Goal: Check status: Check status

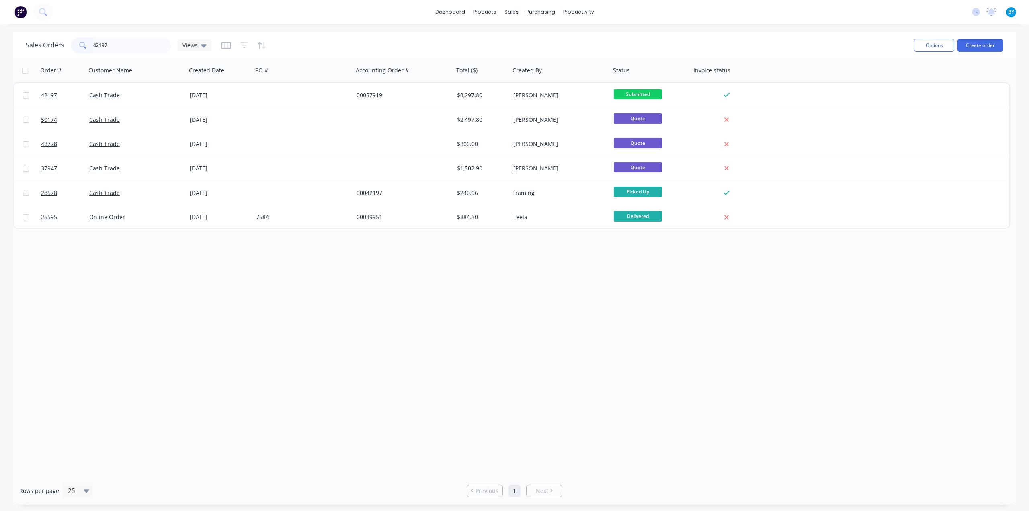
type input "42197"
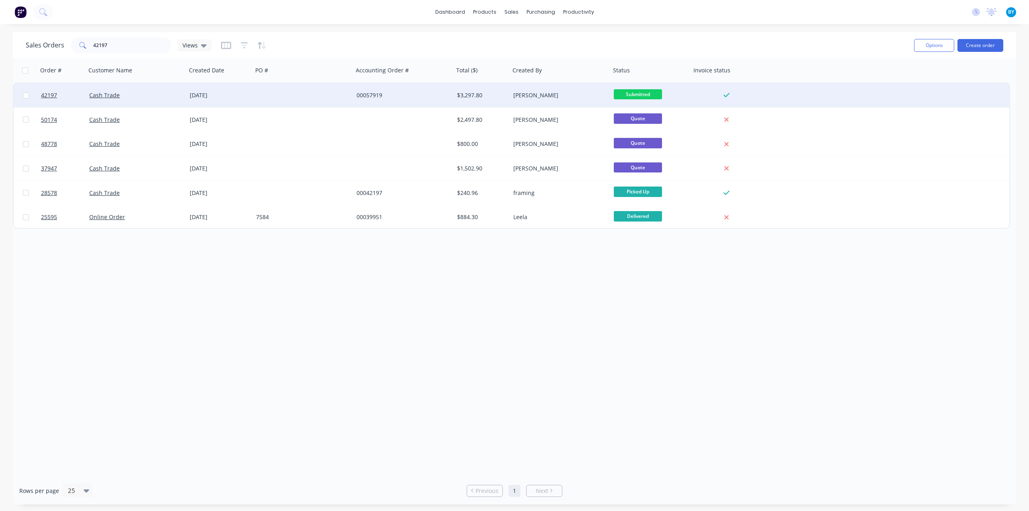
click at [152, 96] on div "Cash Trade" at bounding box center [133, 95] width 89 height 8
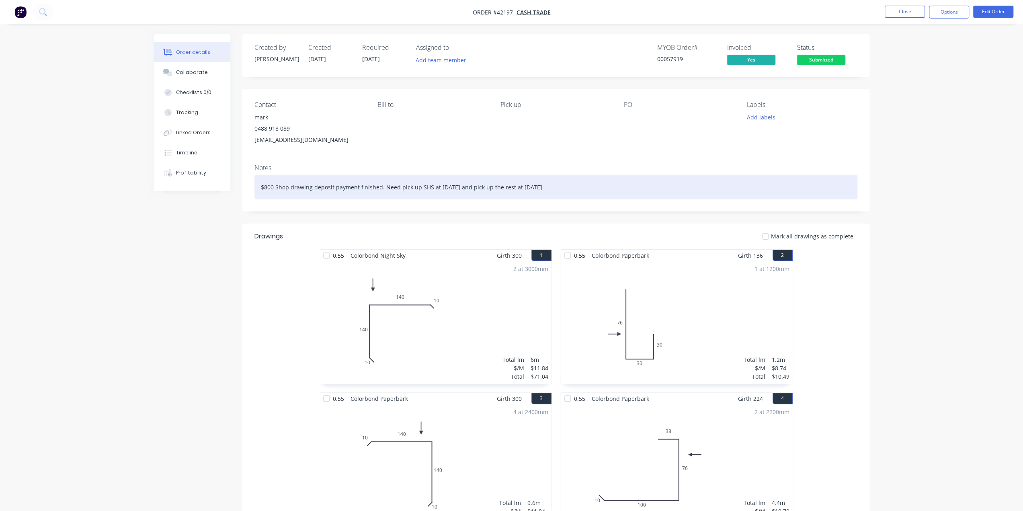
click at [626, 184] on div "$800 Shop drawing deposit payment finished. Need pick up SHS at 7th Oct. and pi…" at bounding box center [556, 187] width 603 height 25
click at [632, 193] on div "$800 Shop drawing deposit payment finished. Need pick up SHS at 7th Oct. and pi…" at bounding box center [556, 187] width 603 height 25
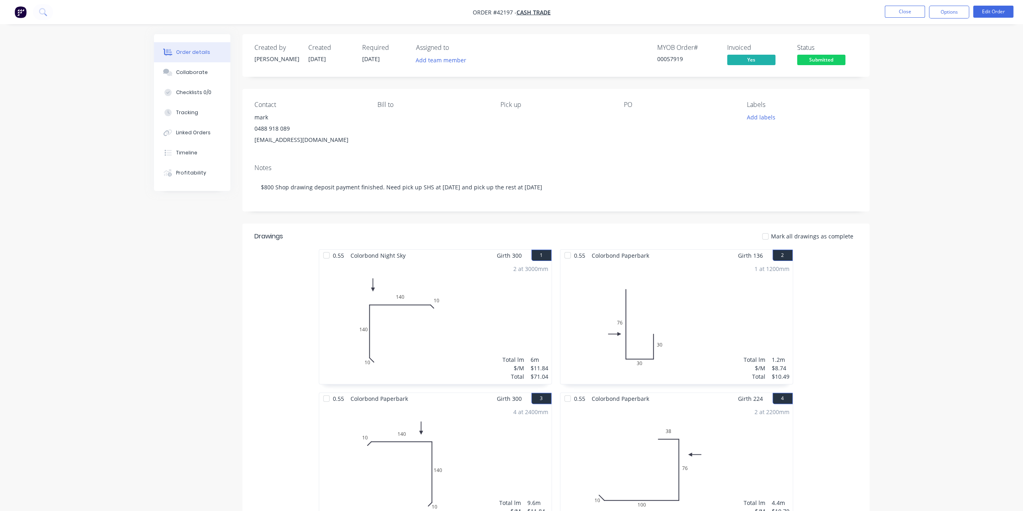
drag, startPoint x: 191, startPoint y: 384, endPoint x: 220, endPoint y: 330, distance: 61.0
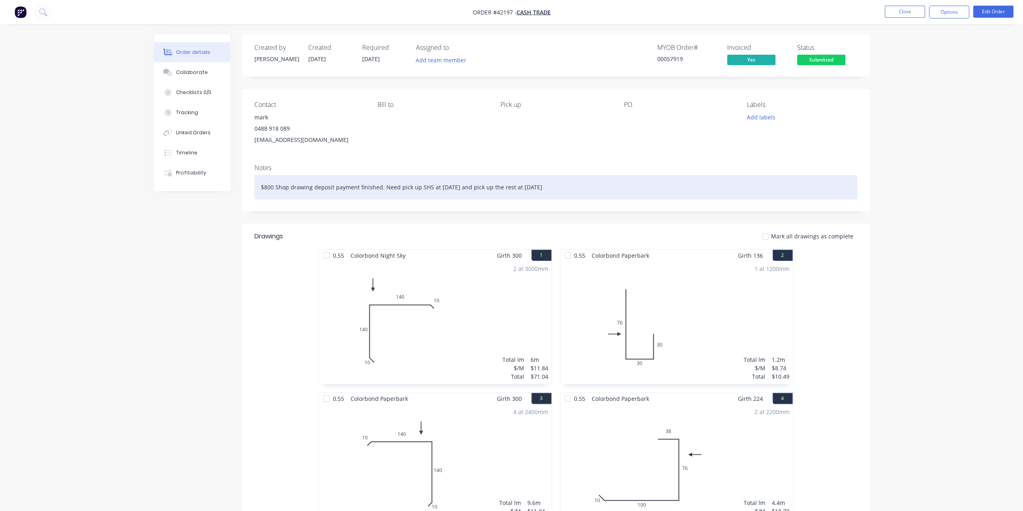
click at [574, 191] on div "$800 Shop drawing deposit payment finished. Need pick up SHS at 7th Oct. and pi…" at bounding box center [556, 187] width 603 height 25
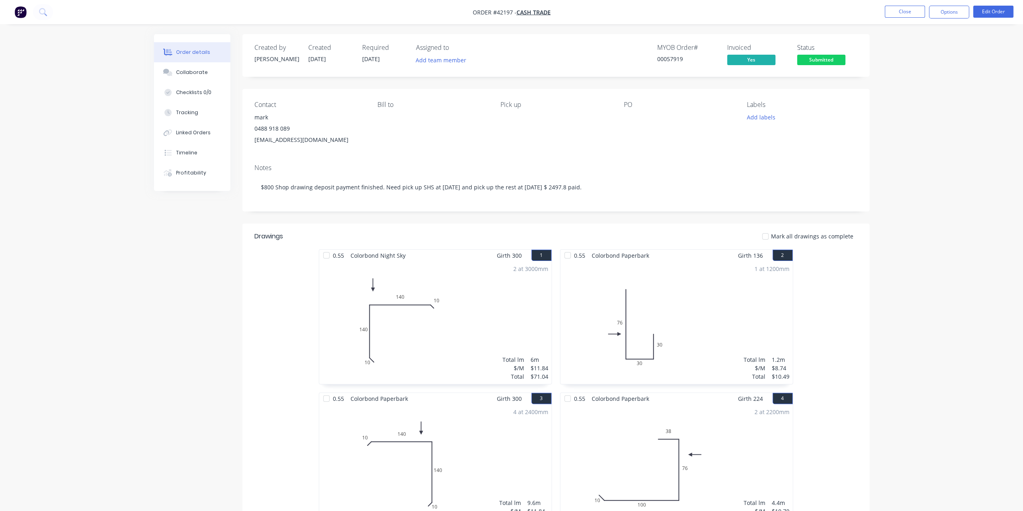
drag, startPoint x: 906, startPoint y: 280, endPoint x: 911, endPoint y: 234, distance: 46.5
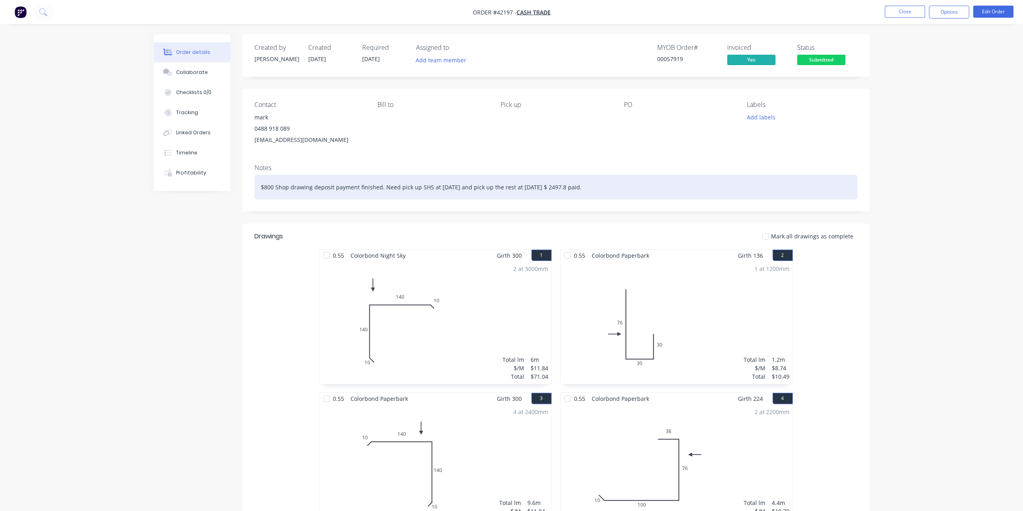
click at [634, 192] on div "$800 Shop drawing deposit payment finished. Need pick up SHS at 7th Oct. and pi…" at bounding box center [556, 187] width 603 height 25
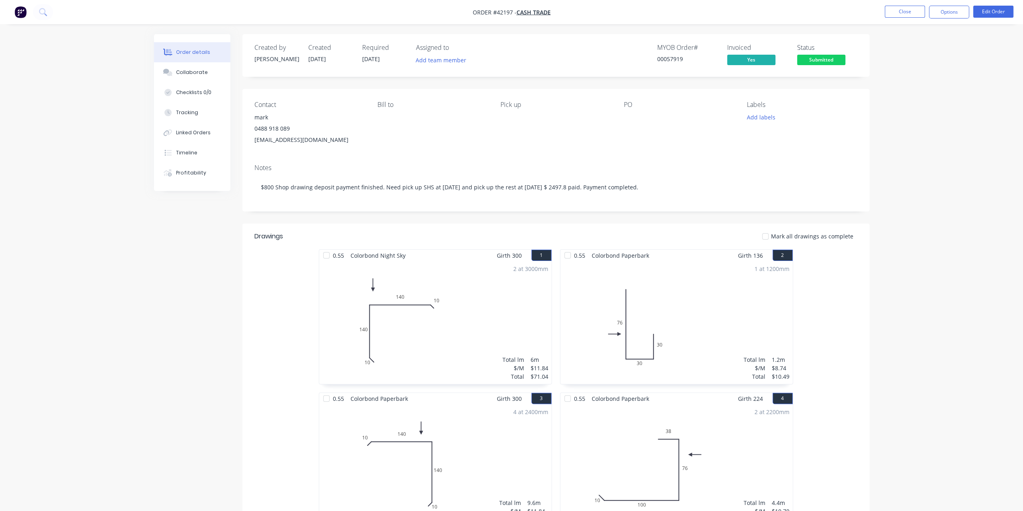
click at [757, 115] on button "Add labels" at bounding box center [761, 117] width 37 height 11
click at [761, 136] on div at bounding box center [761, 136] width 16 height 16
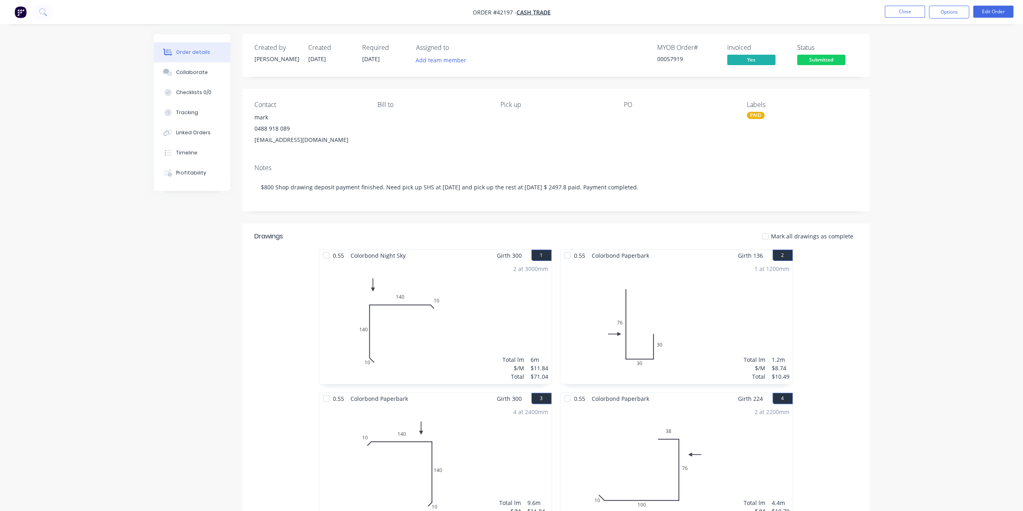
click at [867, 124] on div "Contact mark [PHONE_NUMBER] [EMAIL_ADDRESS][DOMAIN_NAME] [PERSON_NAME] to Pick …" at bounding box center [555, 123] width 627 height 69
drag, startPoint x: 934, startPoint y: 482, endPoint x: 873, endPoint y: 427, distance: 82.0
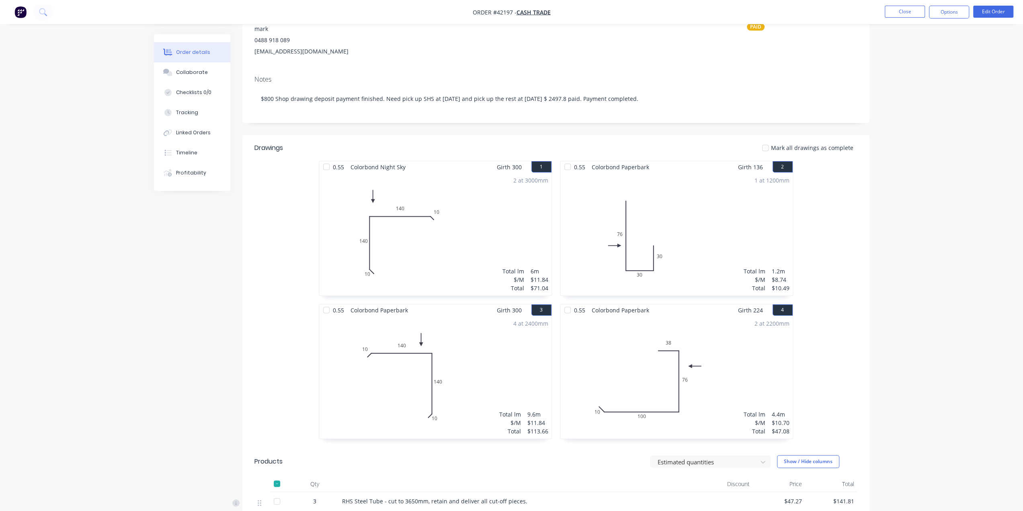
scroll to position [0, 0]
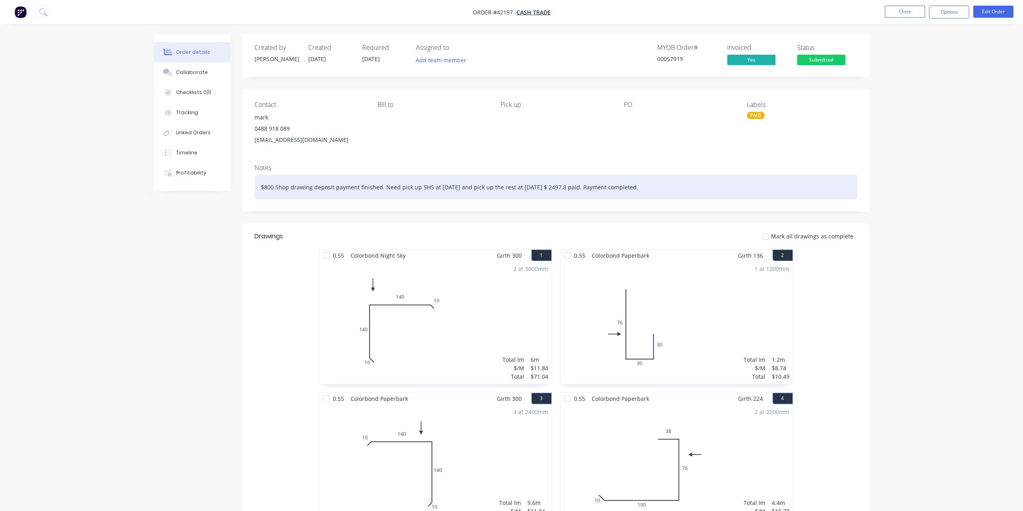
click at [658, 184] on div "$800 Shop drawing deposit payment finished. Need pick up SHS at 7th Oct. and pi…" at bounding box center [556, 187] width 603 height 25
drag, startPoint x: 665, startPoint y: 186, endPoint x: 409, endPoint y: 169, distance: 255.9
click at [409, 169] on div "Notes $800 Shop drawing deposit payment finished. Need pick up SHS at 7th Oct. …" at bounding box center [555, 185] width 627 height 54
click at [378, 182] on div "$800 Shop drawing deposit payment finished. Need pick up SHS at 7th Oct. and pi…" at bounding box center [556, 187] width 603 height 25
drag, startPoint x: 382, startPoint y: 187, endPoint x: 219, endPoint y: 181, distance: 163.8
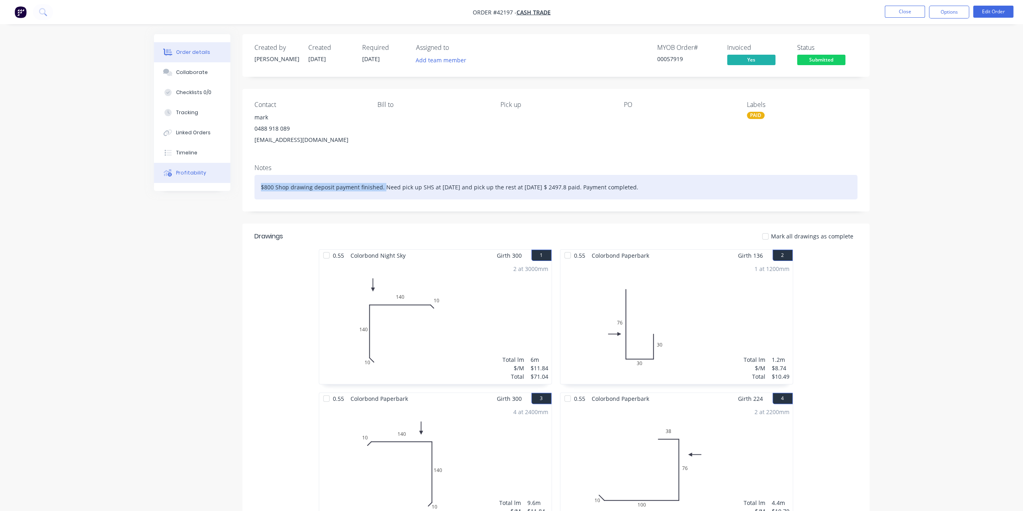
drag, startPoint x: 521, startPoint y: 186, endPoint x: 422, endPoint y: 186, distance: 99.3
click at [422, 186] on div "Need pick up SHS at 7th Oct. and pick up the rest at 16th Oct. $ 2497.8 paid. P…" at bounding box center [556, 187] width 603 height 25
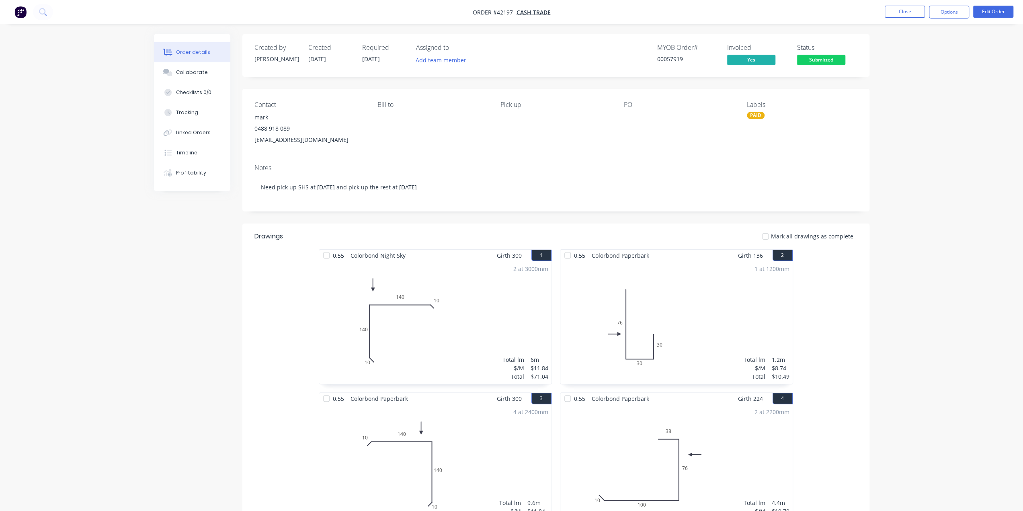
drag, startPoint x: 1012, startPoint y: 188, endPoint x: 990, endPoint y: 197, distance: 23.7
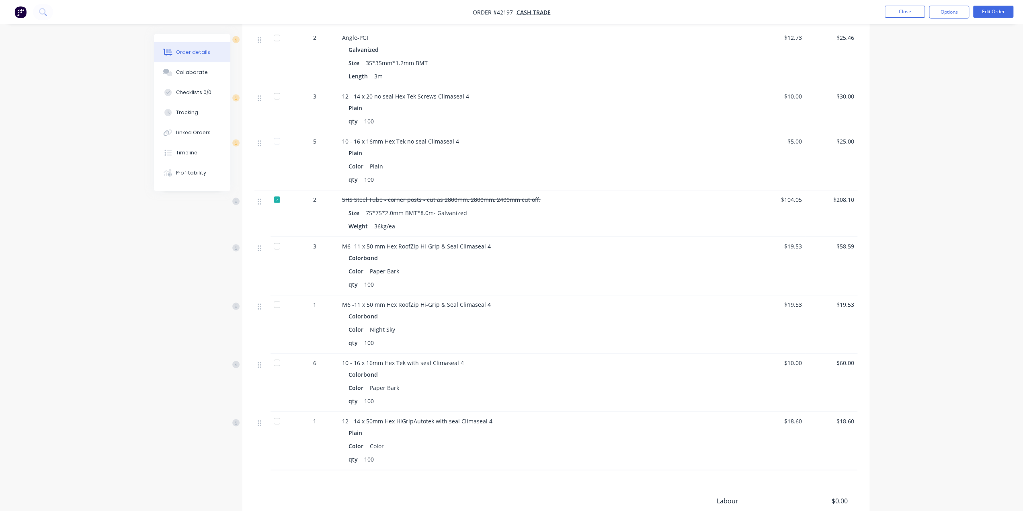
scroll to position [1564, 0]
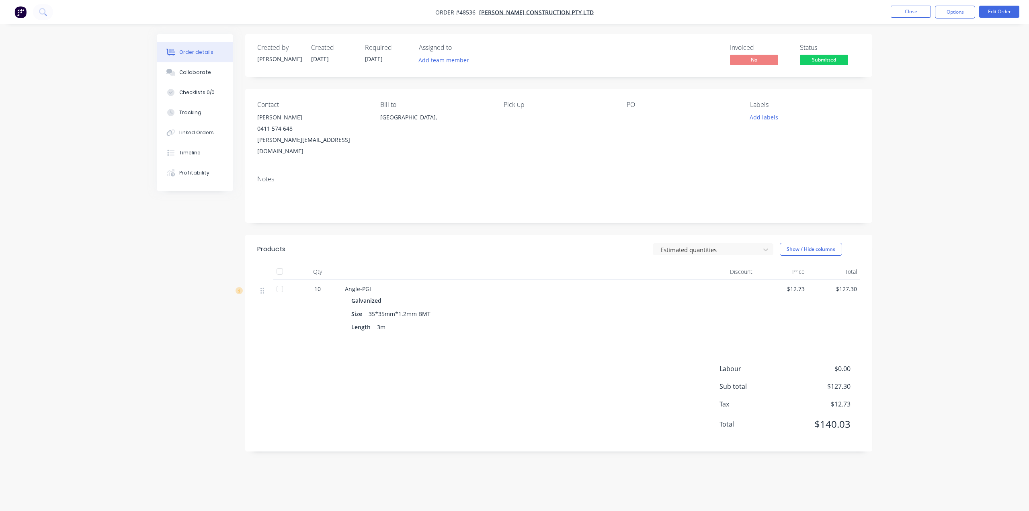
click at [18, 12] on img "button" at bounding box center [20, 12] width 12 height 12
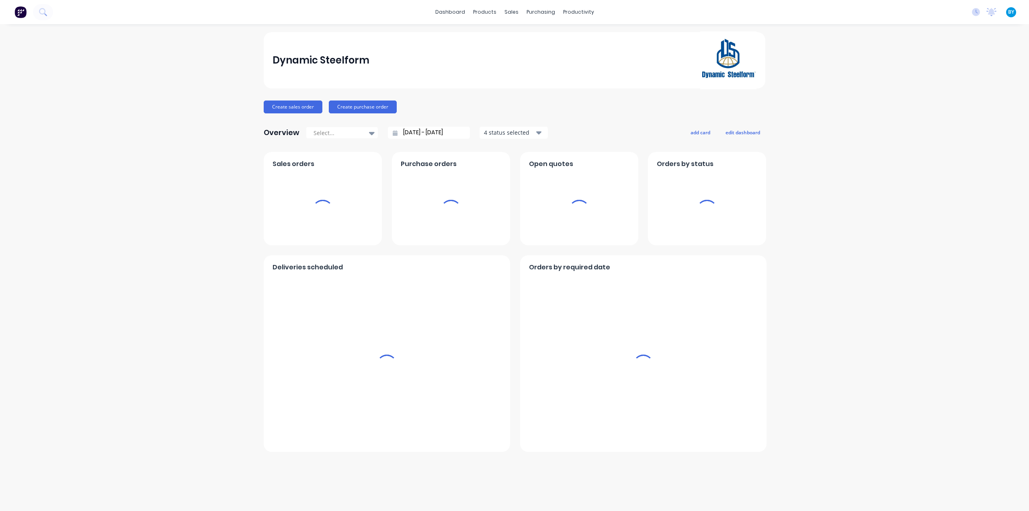
click at [514, 12] on div "sales" at bounding box center [512, 12] width 22 height 12
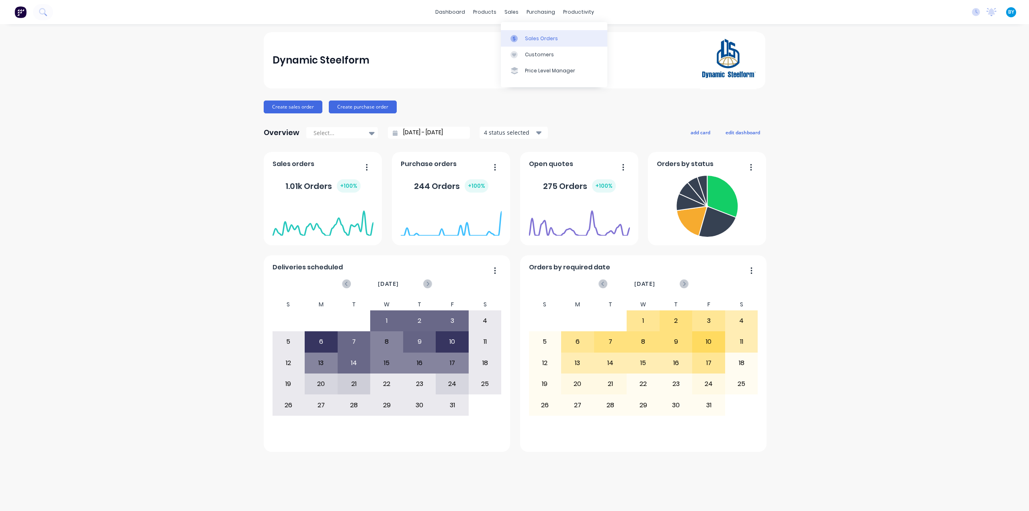
click at [524, 36] on link "Sales Orders" at bounding box center [554, 38] width 107 height 16
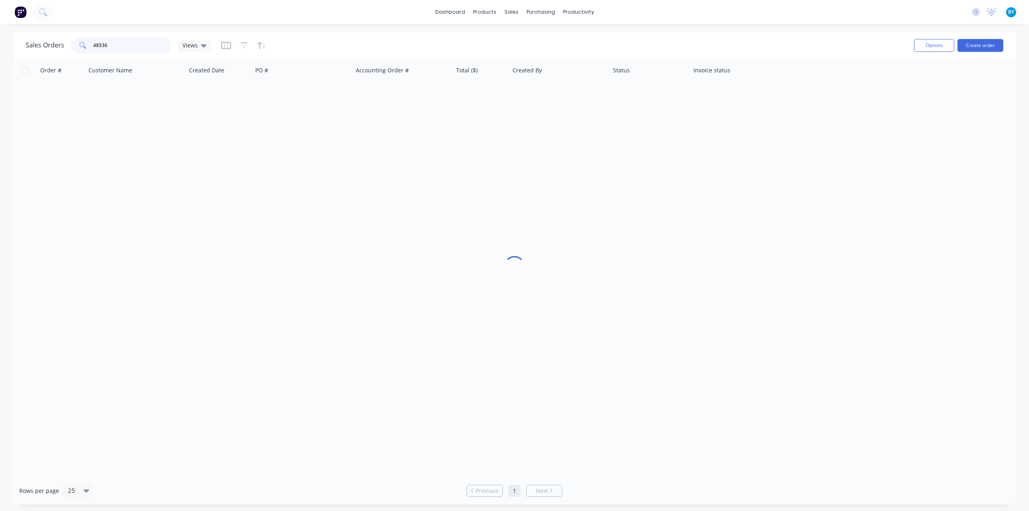
drag, startPoint x: 130, startPoint y: 47, endPoint x: 53, endPoint y: 39, distance: 77.7
click at [53, 41] on div "Sales Orders 48536 Views" at bounding box center [119, 45] width 186 height 16
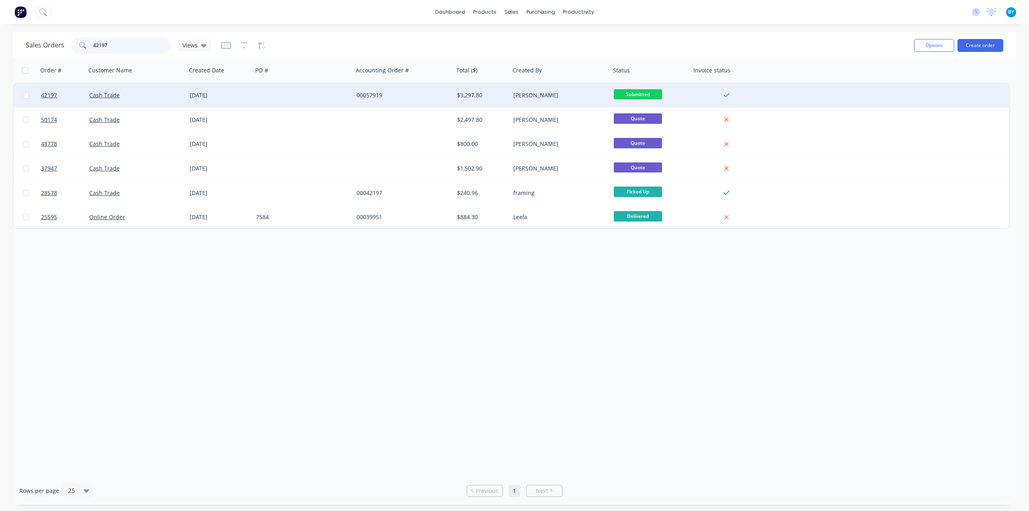
type input "42197"
click at [149, 98] on div "Cash Trade" at bounding box center [133, 95] width 89 height 8
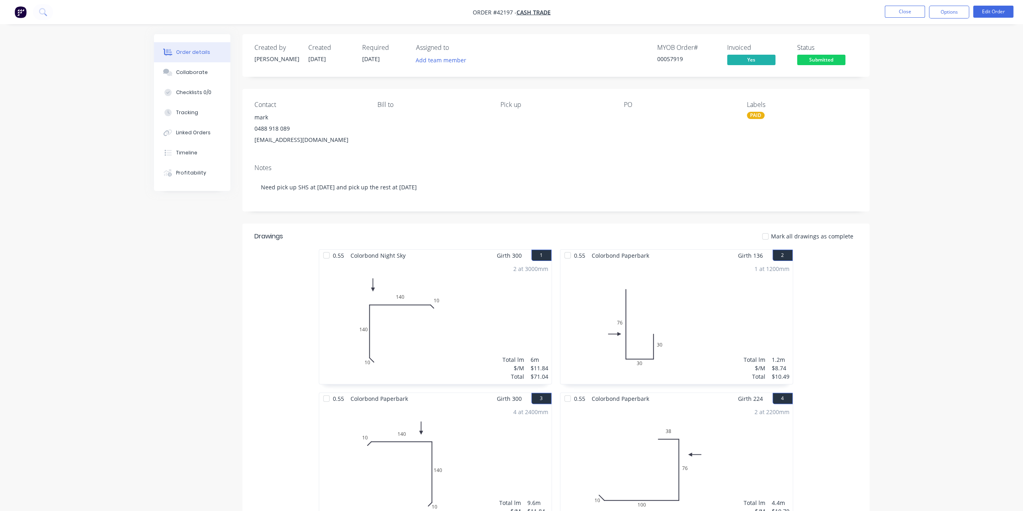
click at [430, 156] on div "Contact mark [PHONE_NUMBER] [EMAIL_ADDRESS][DOMAIN_NAME] [PERSON_NAME] to Pick …" at bounding box center [555, 123] width 627 height 69
click at [550, 140] on div "Pick up" at bounding box center [556, 123] width 110 height 45
click at [505, 165] on div "Notes" at bounding box center [556, 168] width 603 height 8
drag, startPoint x: 683, startPoint y: 60, endPoint x: 667, endPoint y: 57, distance: 15.9
click at [667, 57] on div "00057919" at bounding box center [687, 59] width 60 height 8
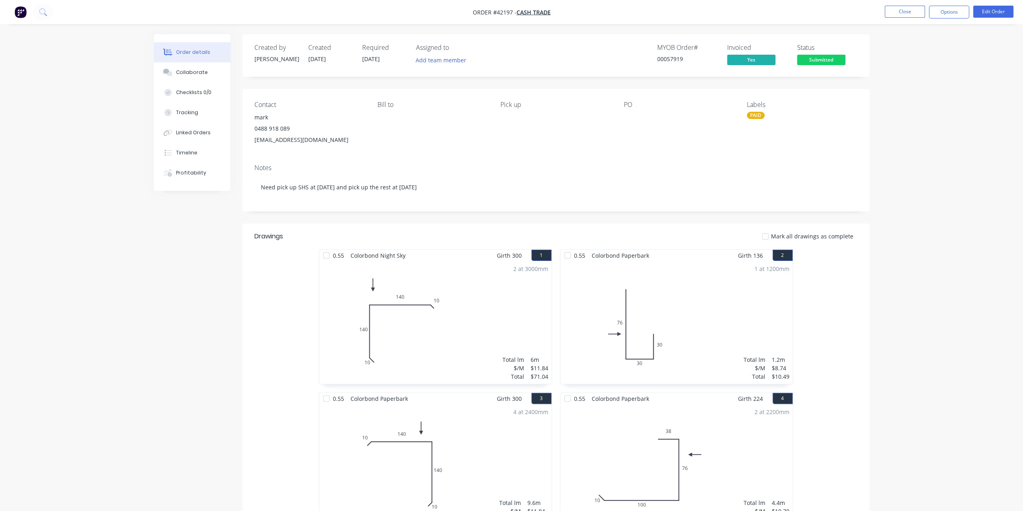
drag, startPoint x: 908, startPoint y: 446, endPoint x: 881, endPoint y: 423, distance: 35.3
